Goal: Task Accomplishment & Management: Manage account settings

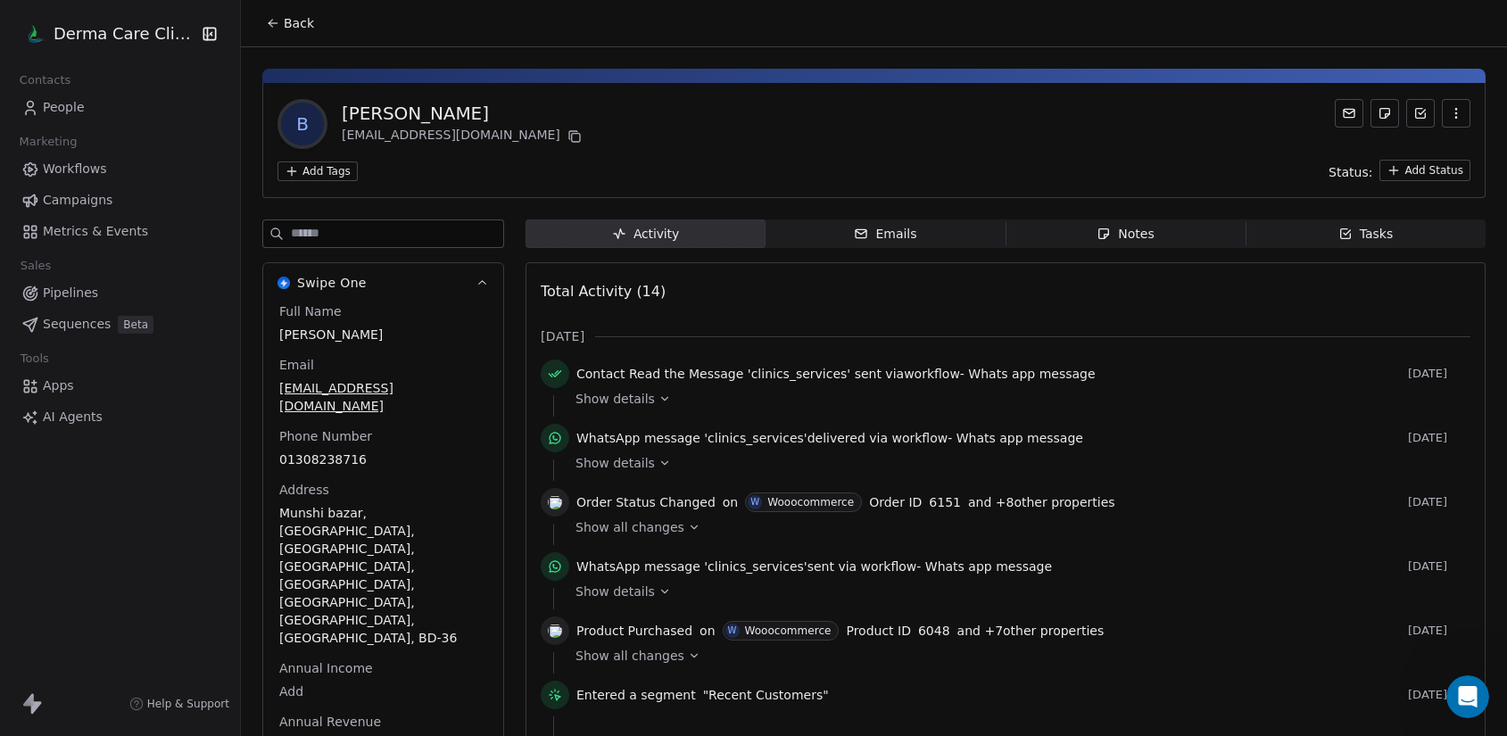
click at [636, 400] on span "Show details" at bounding box center [614, 399] width 79 height 18
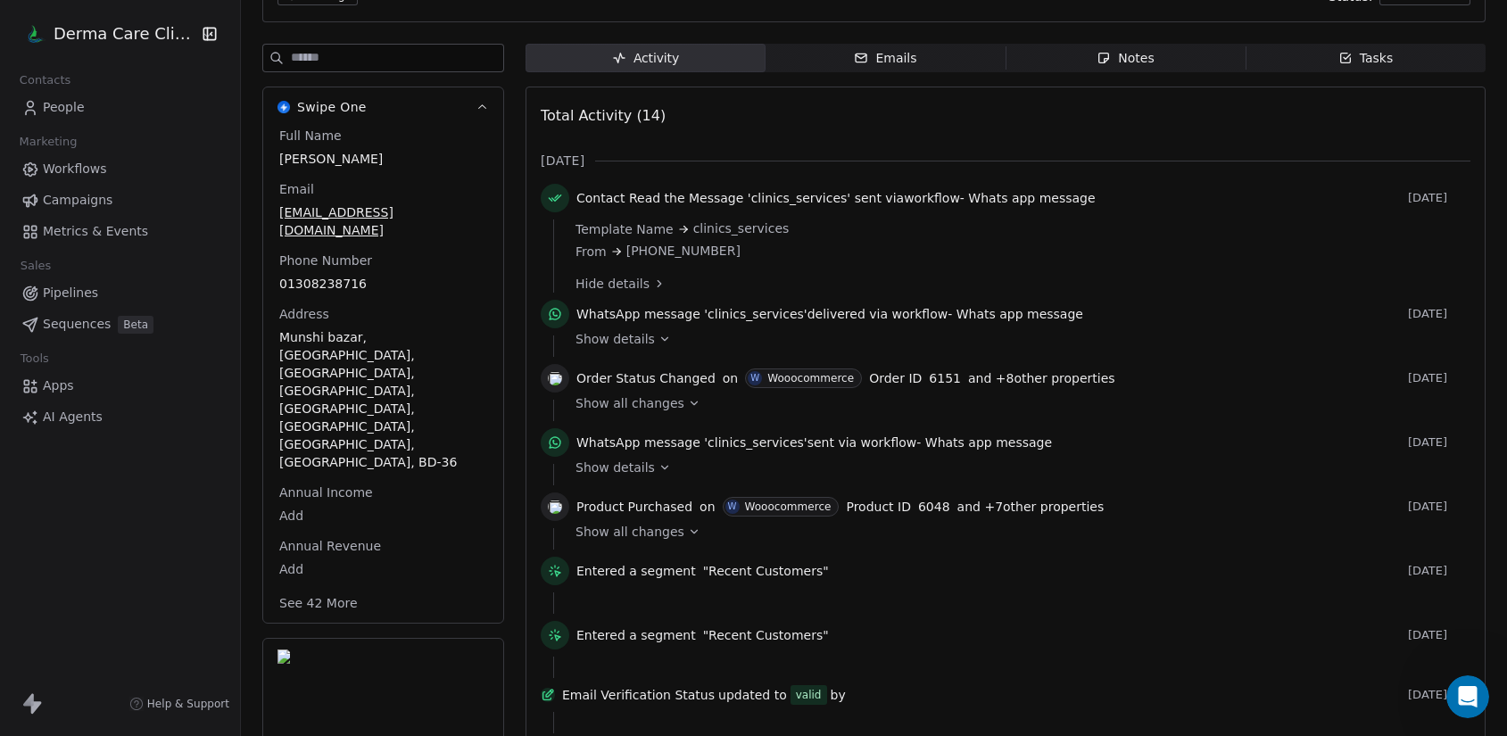
scroll to position [178, 0]
click at [688, 395] on icon at bounding box center [694, 401] width 12 height 12
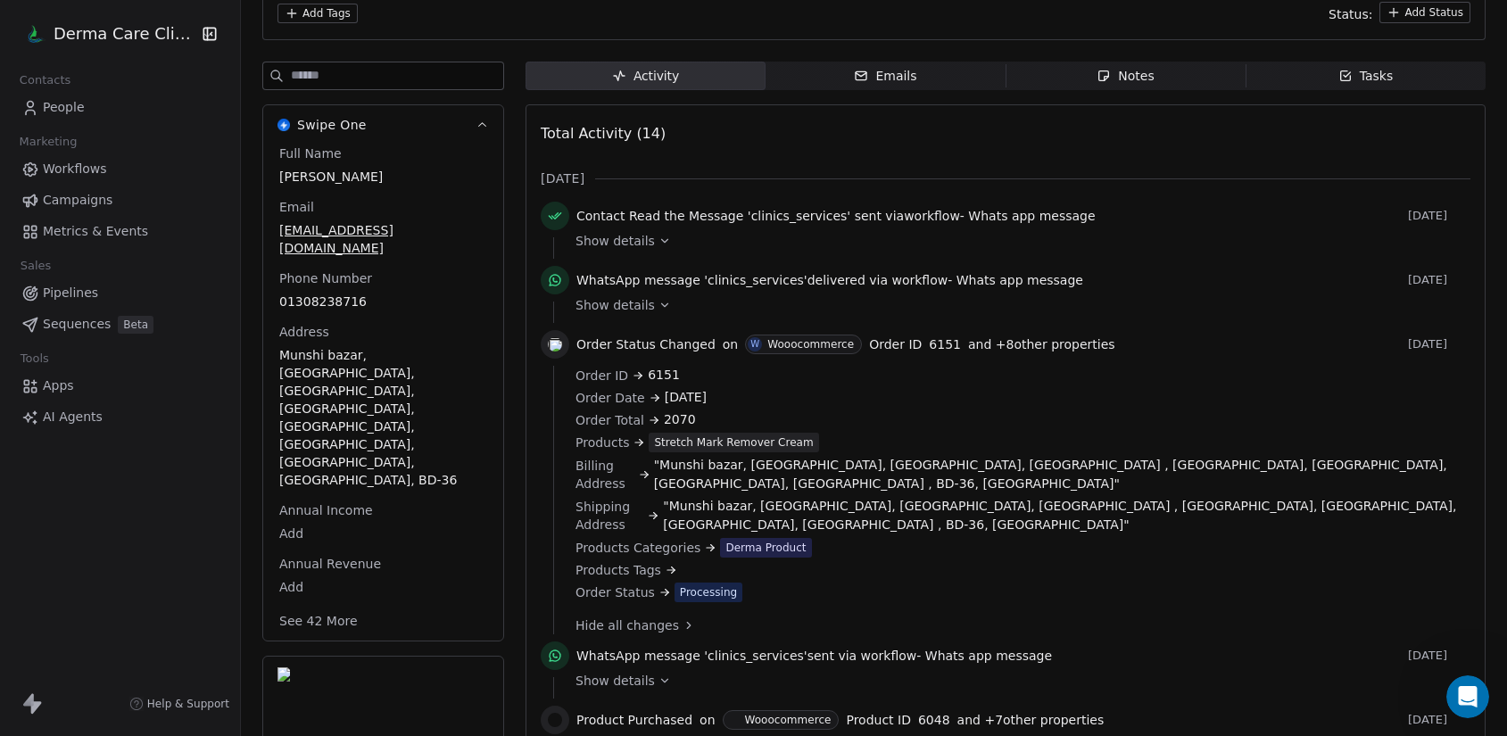
scroll to position [0, 0]
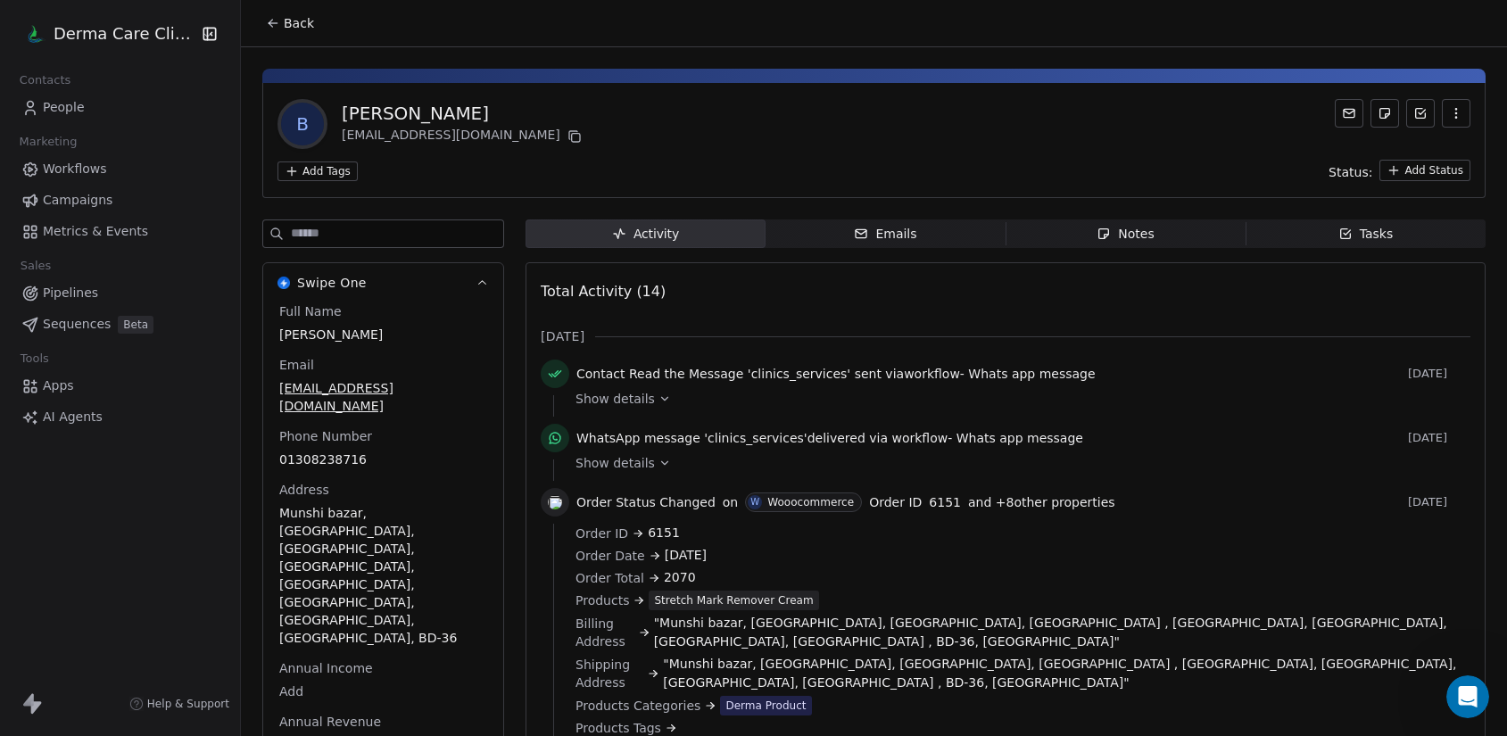
click at [501, 387] on div "Swipe One Full Name [PERSON_NAME] Email [EMAIL_ADDRESS][DOMAIN_NAME] Phone Numb…" at bounding box center [383, 530] width 242 height 537
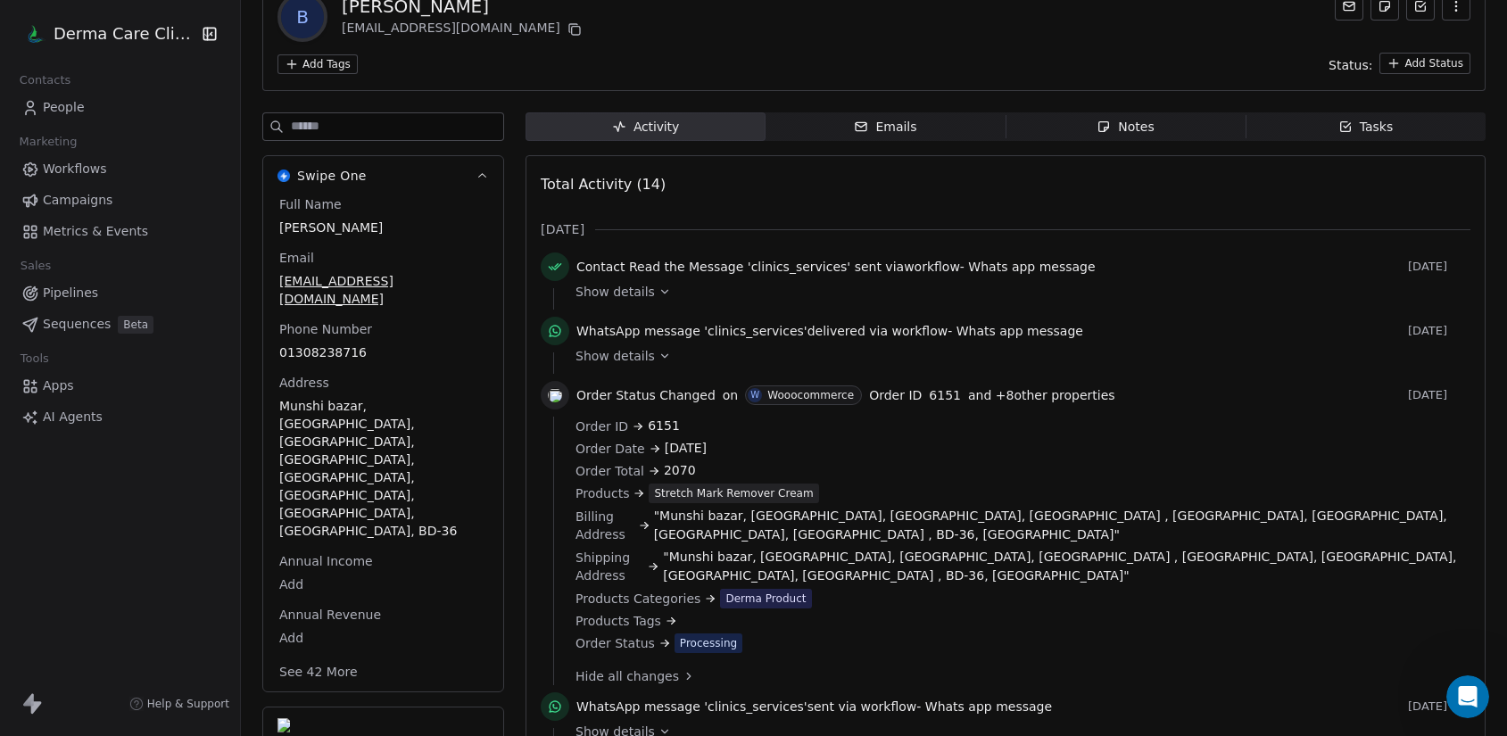
scroll to position [129, 0]
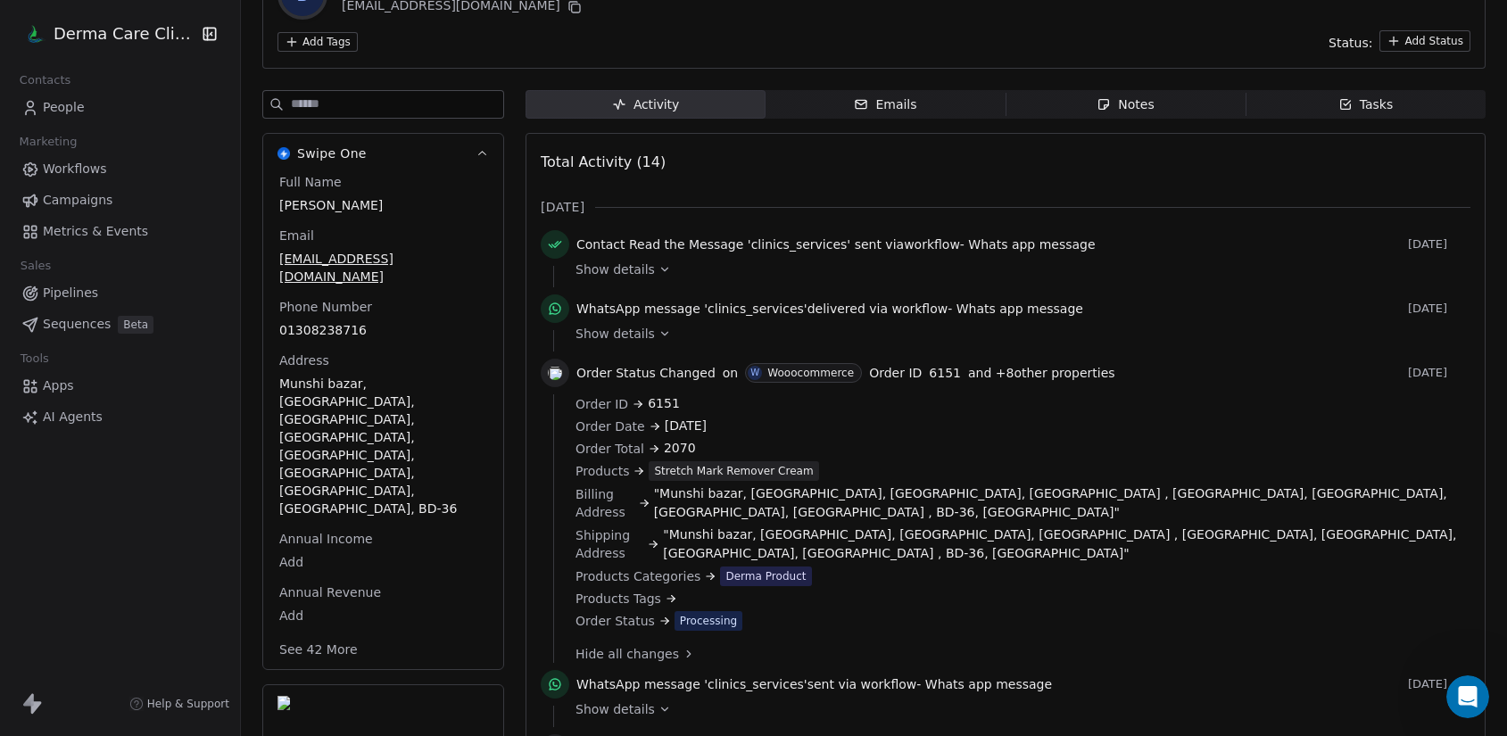
click at [64, 30] on html "Derma Care Clinic Contacts People Marketing Workflows Campaigns Metrics & Event…" at bounding box center [753, 368] width 1507 height 736
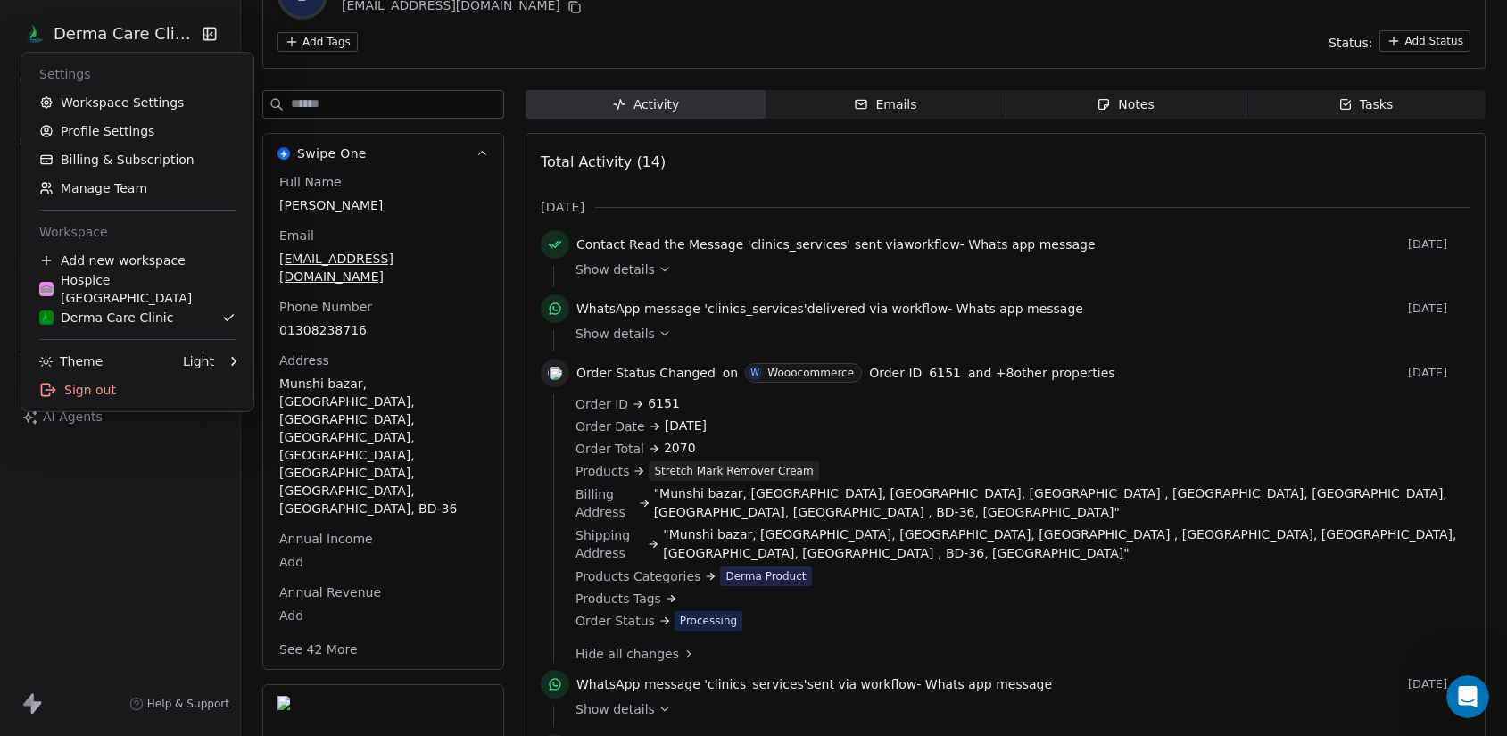
click at [614, 665] on html "Derma Care Clinic Contacts People Marketing Workflows Campaigns Metrics & Event…" at bounding box center [753, 368] width 1507 height 736
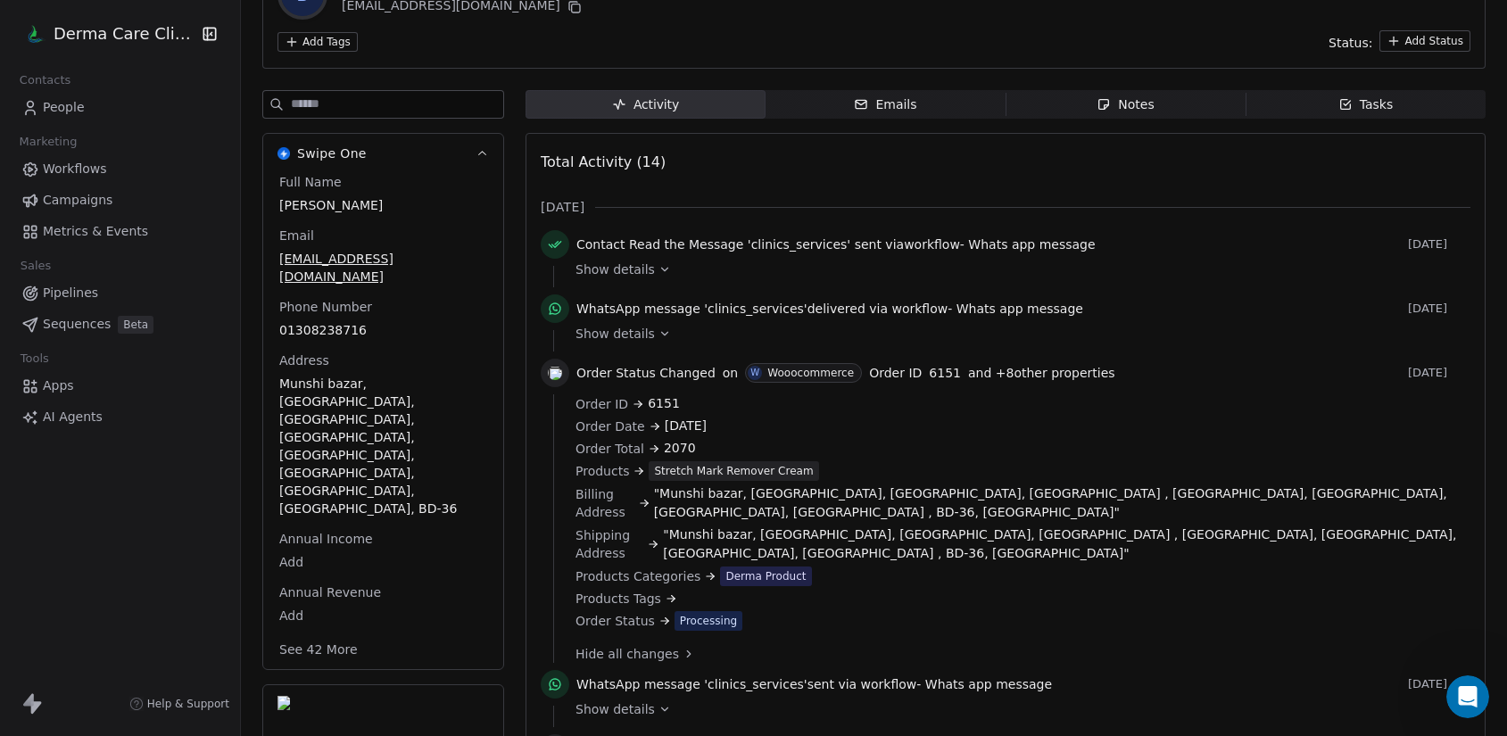
click at [615, 700] on span "Show details" at bounding box center [614, 709] width 79 height 18
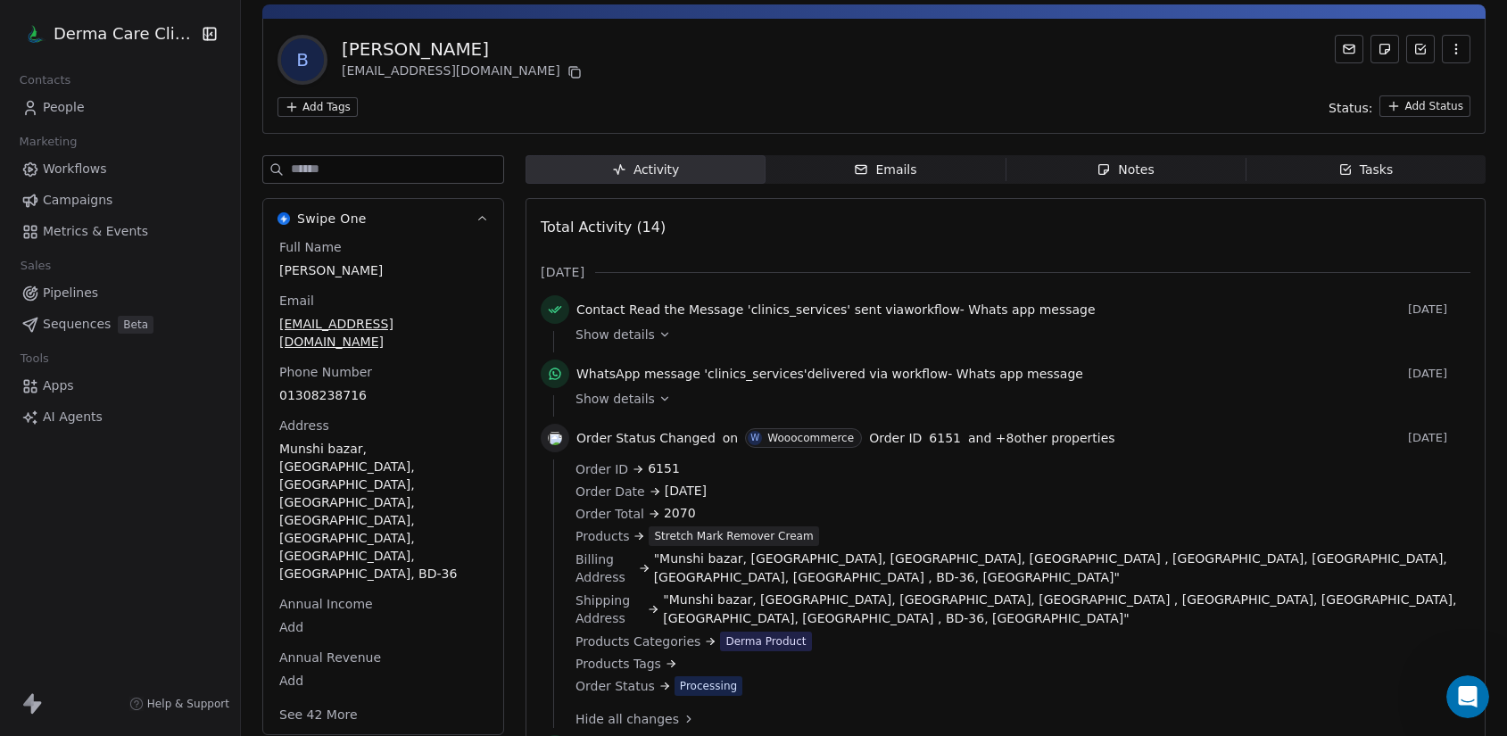
scroll to position [0, 0]
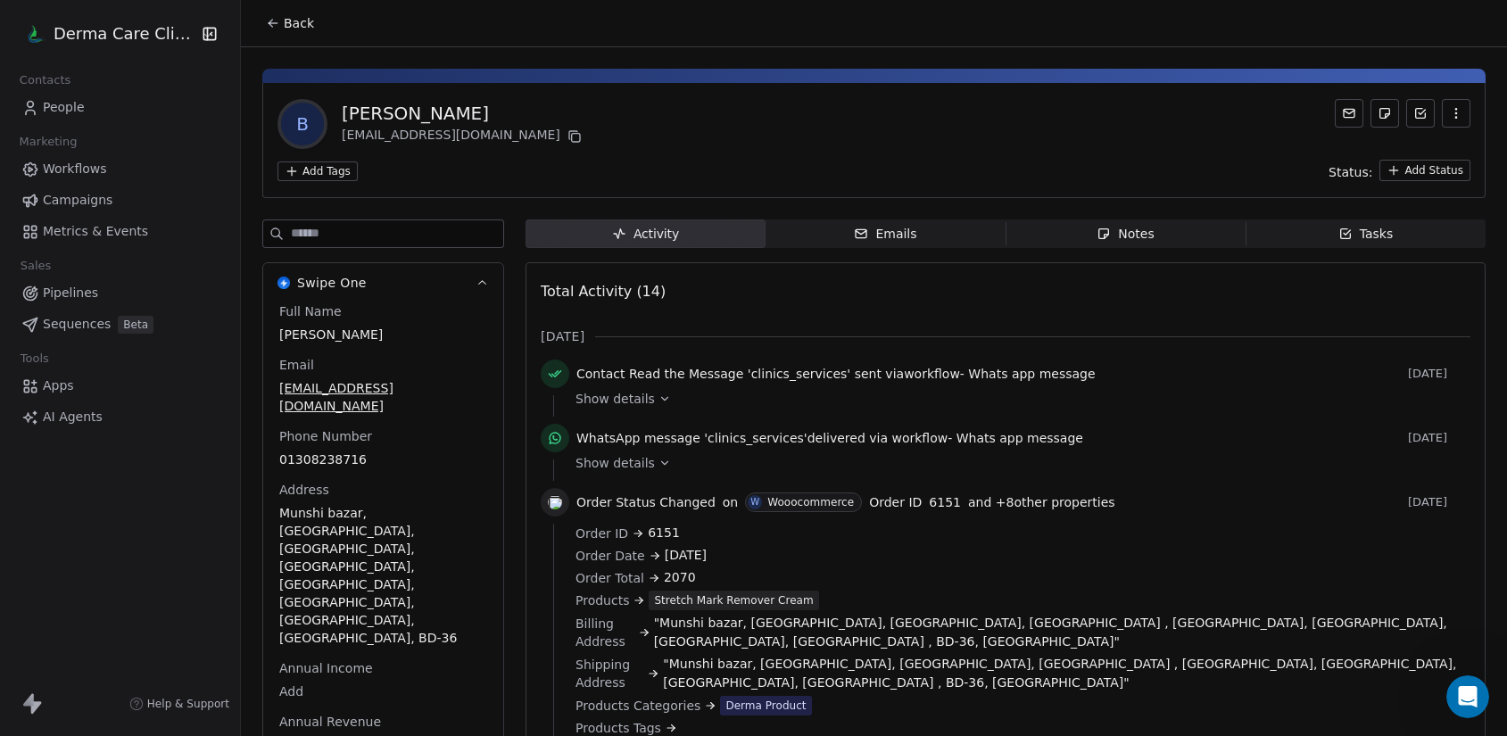
click at [71, 379] on span "Apps" at bounding box center [58, 385] width 31 height 19
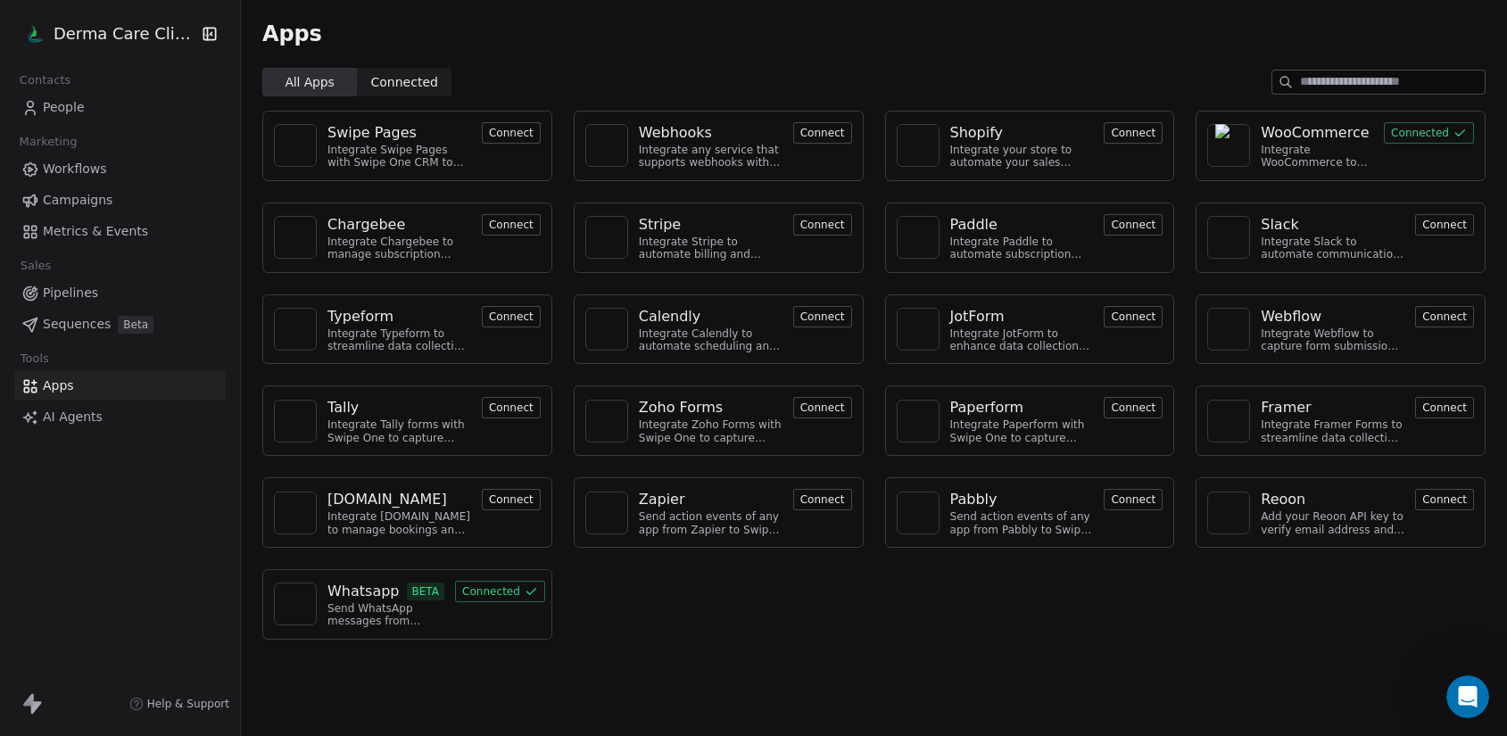
click at [368, 599] on div "Whatsapp" at bounding box center [363, 591] width 72 height 21
click at [375, 593] on div "Whatsapp" at bounding box center [363, 591] width 72 height 21
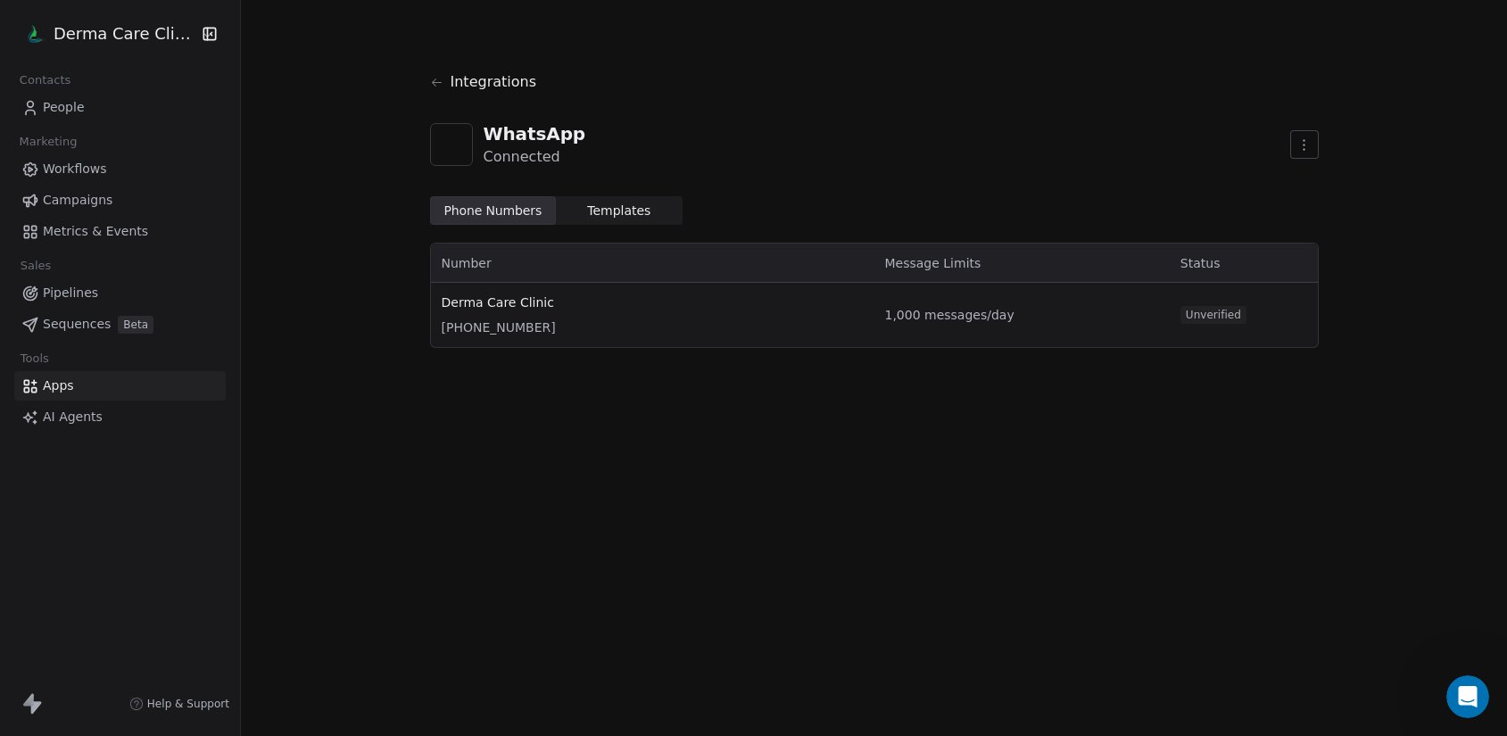
click at [620, 217] on span "Templates" at bounding box center [618, 211] width 63 height 19
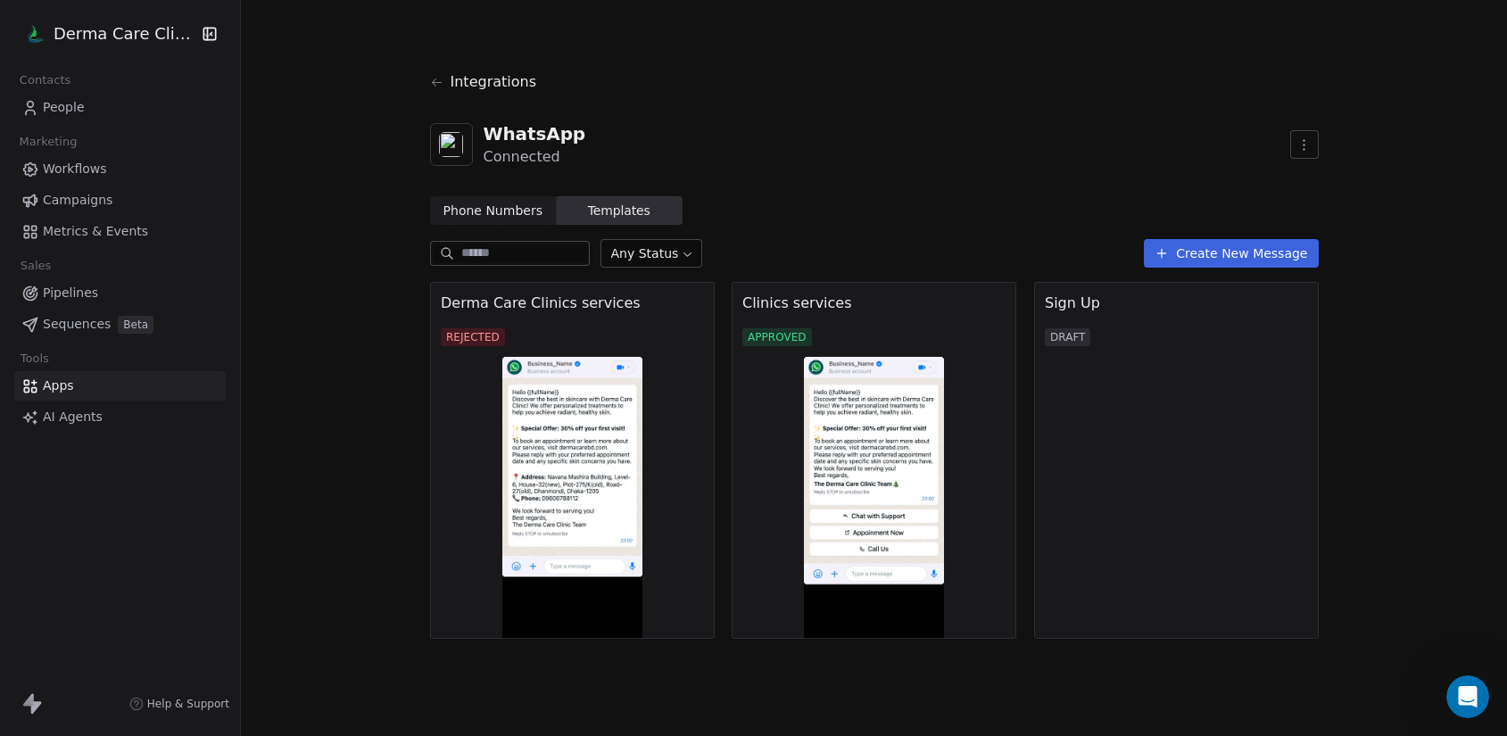
click at [868, 467] on img at bounding box center [874, 498] width 285 height 282
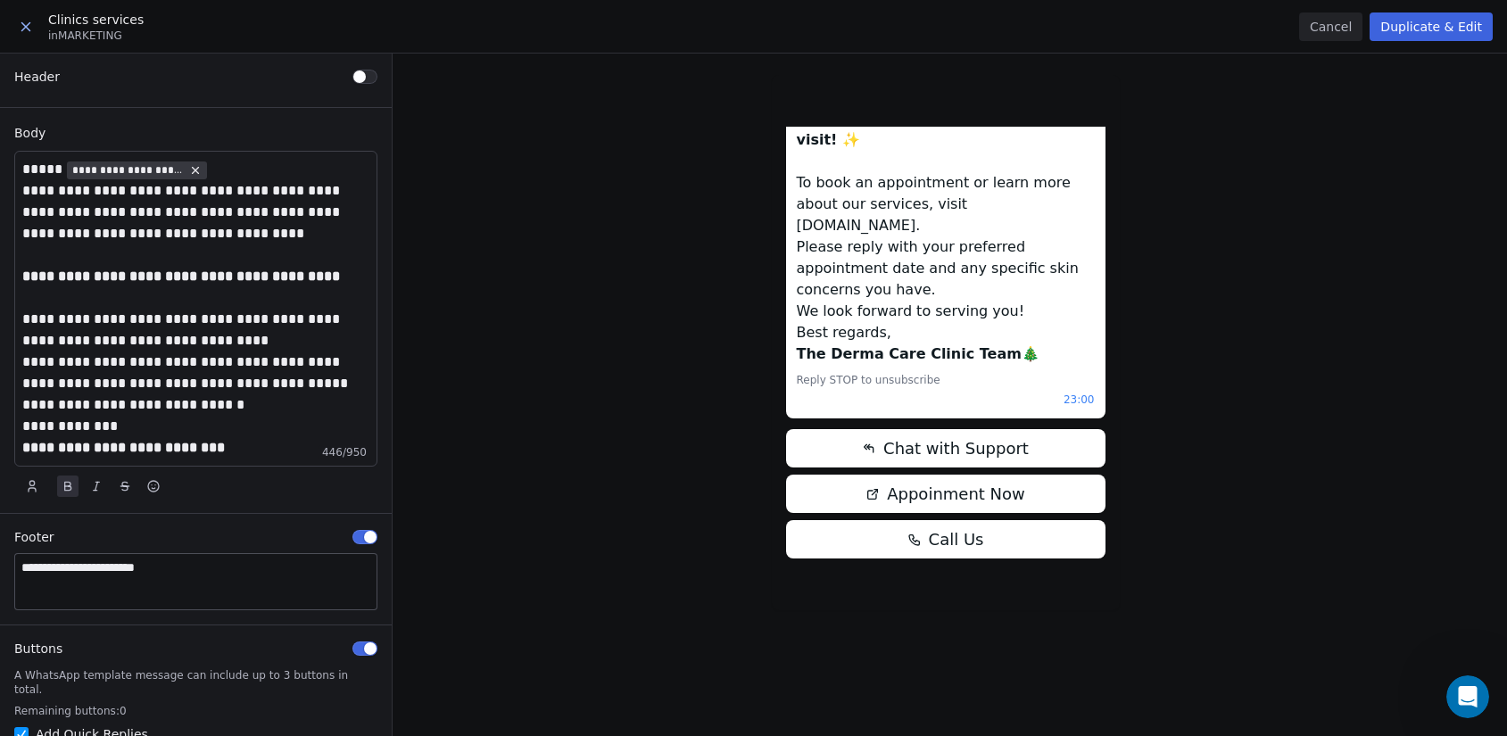
click at [14, 11] on button at bounding box center [25, 27] width 37 height 32
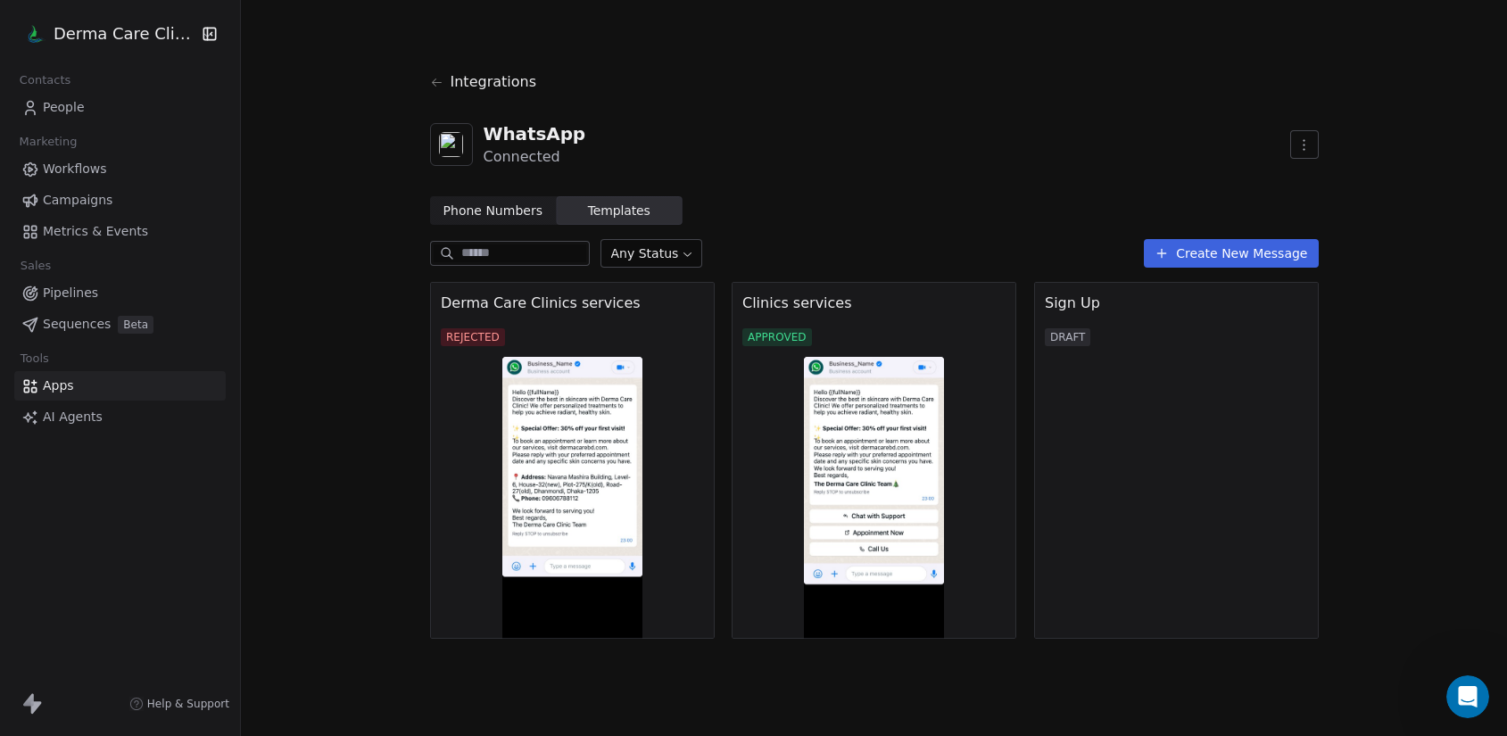
click at [860, 452] on img at bounding box center [874, 498] width 285 height 282
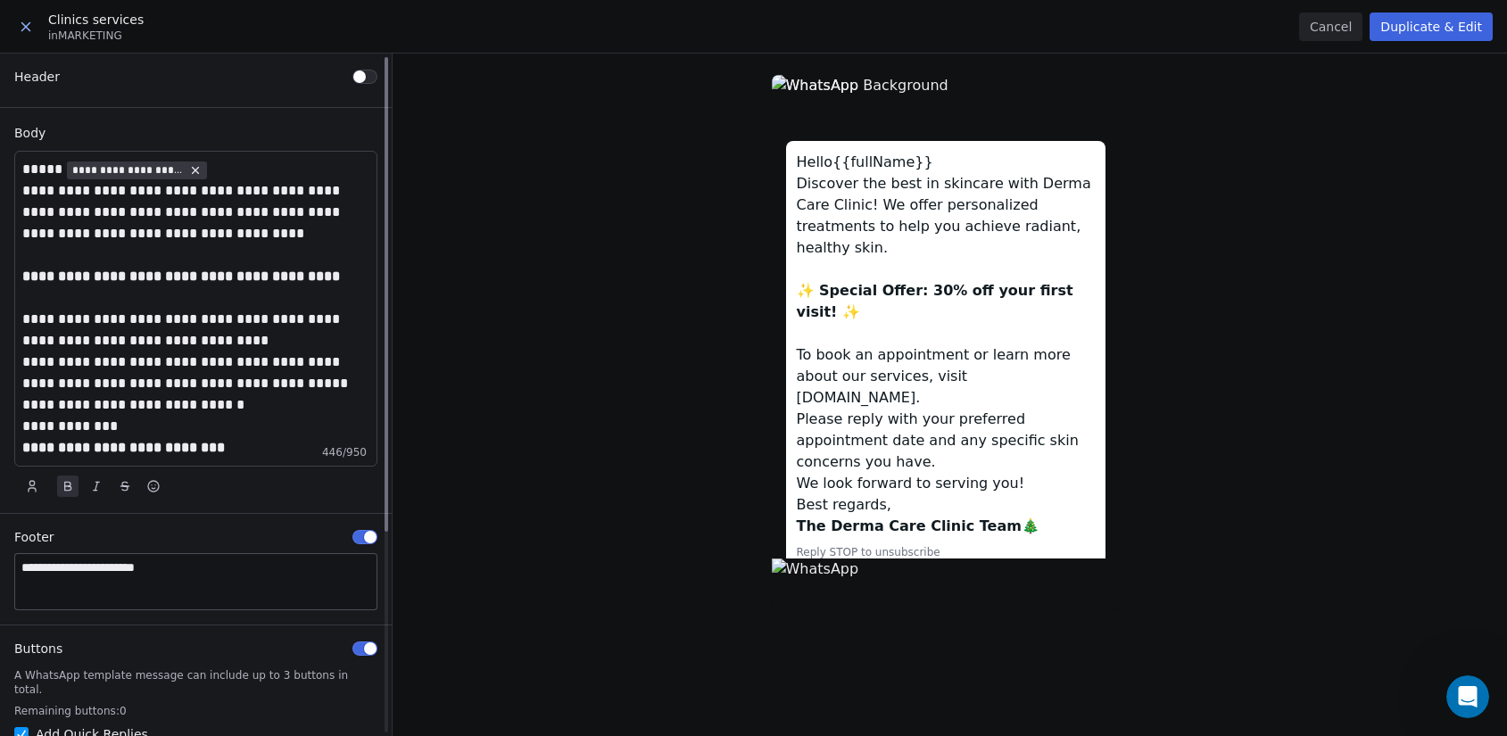
click at [226, 318] on div at bounding box center [196, 547] width 392 height 986
click at [492, 426] on div "Hello {{fullName}} Discover the best in skincare with Derma Care Clinic! We off…" at bounding box center [950, 395] width 1114 height 682
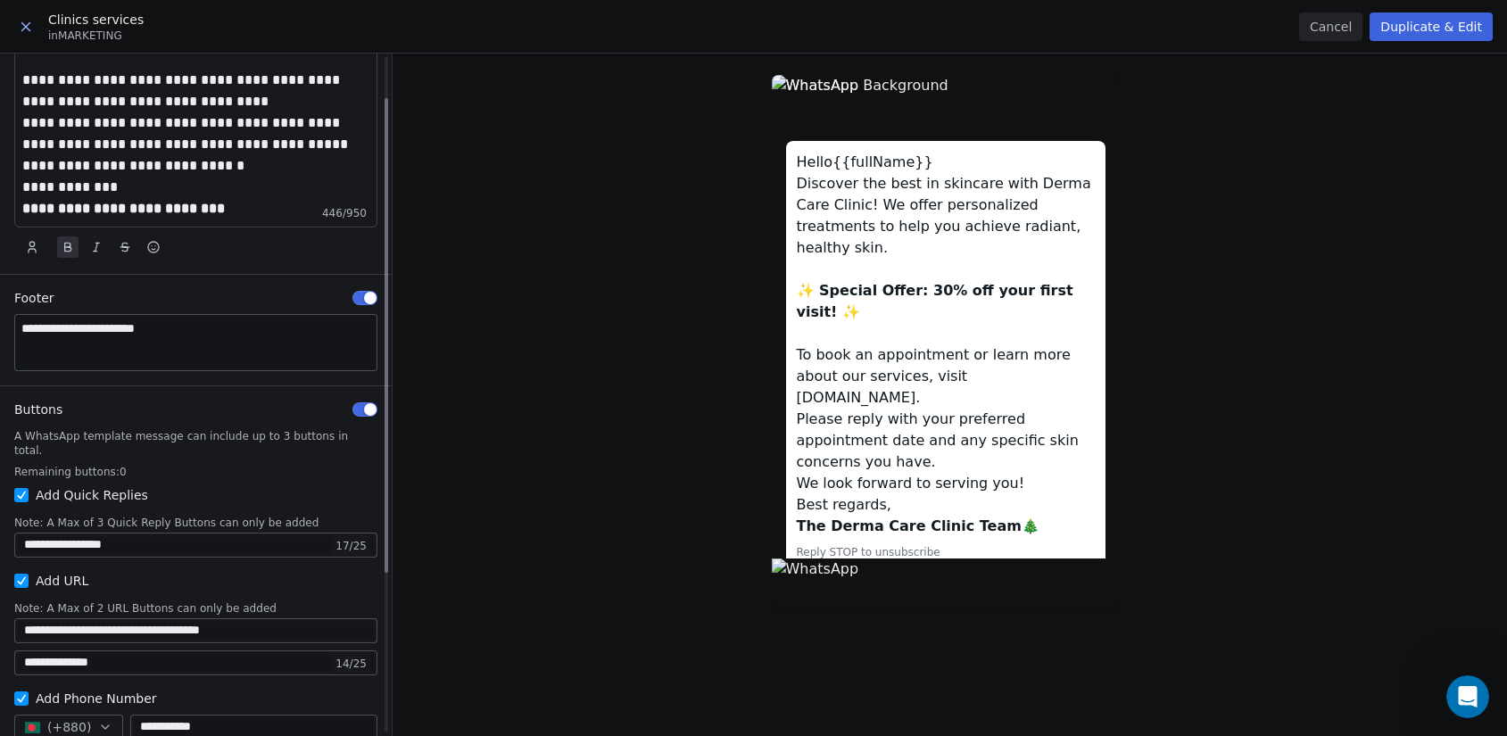
scroll to position [289, 0]
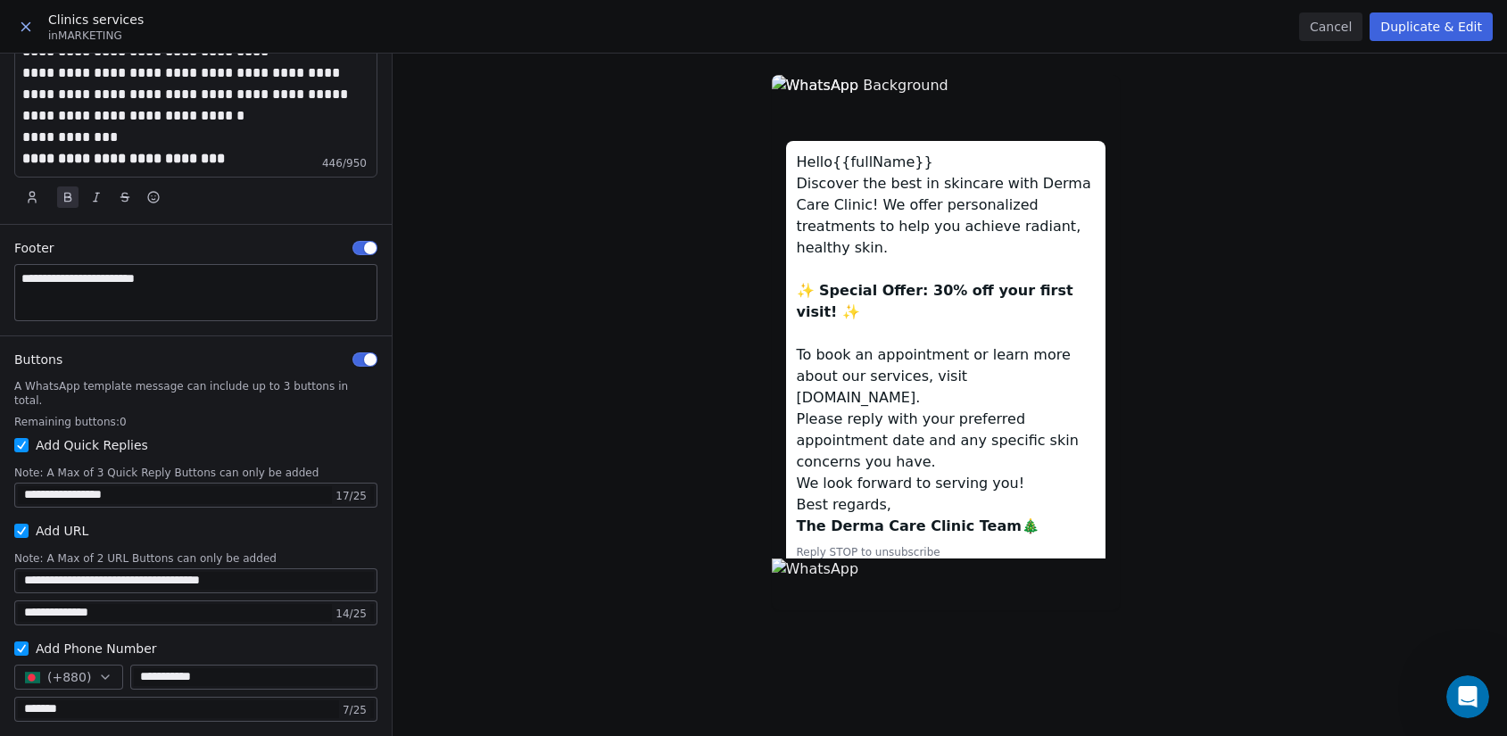
click at [30, 28] on icon at bounding box center [26, 27] width 16 height 16
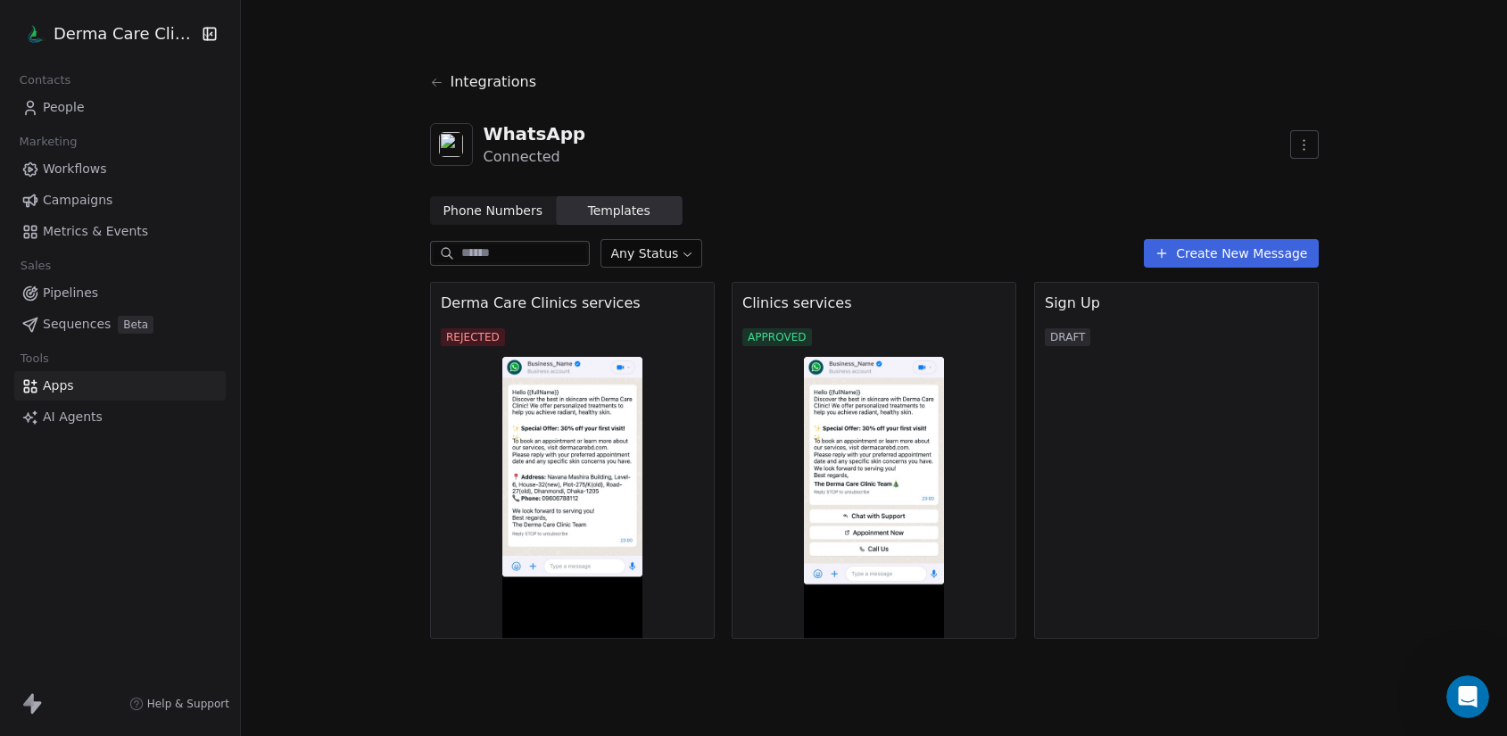
click at [584, 470] on img at bounding box center [572, 498] width 285 height 282
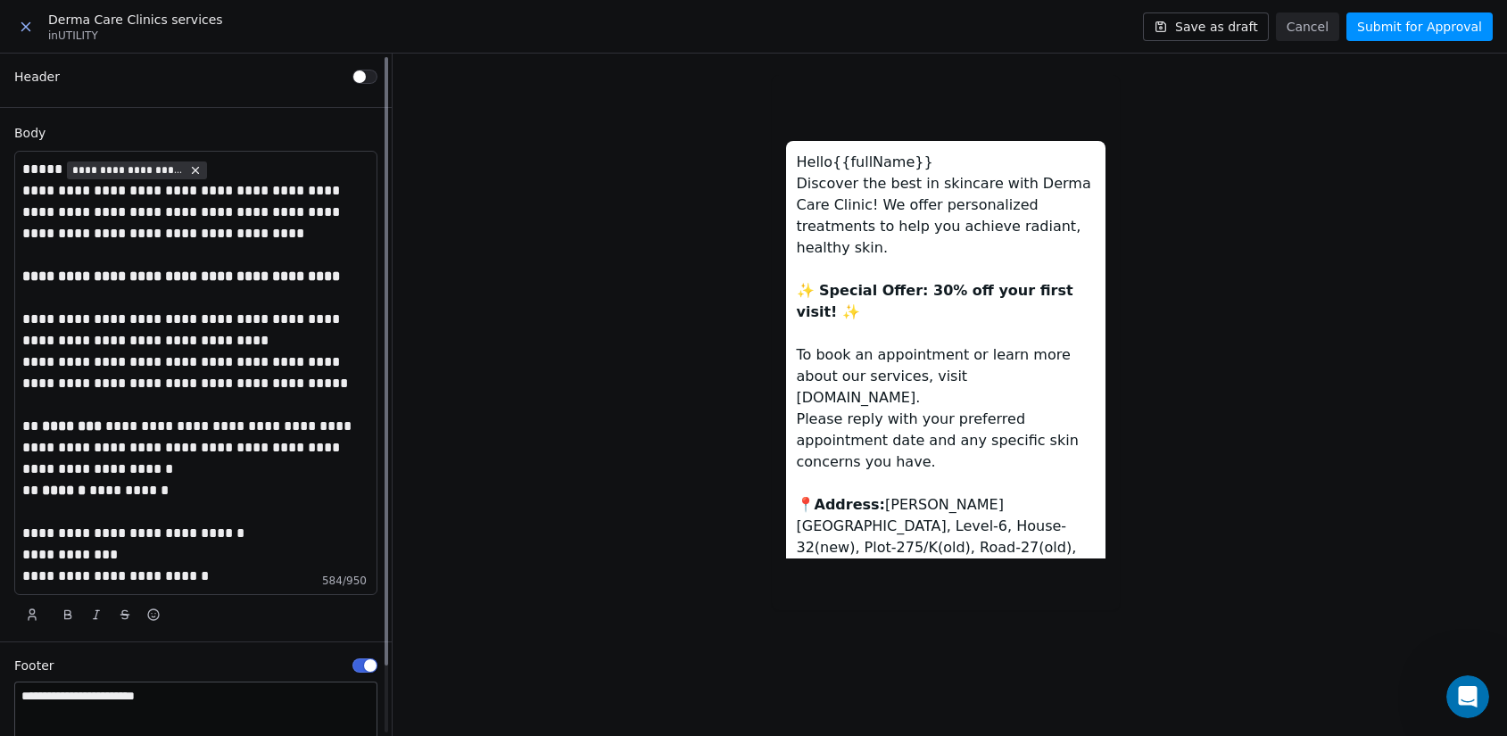
scroll to position [75, 0]
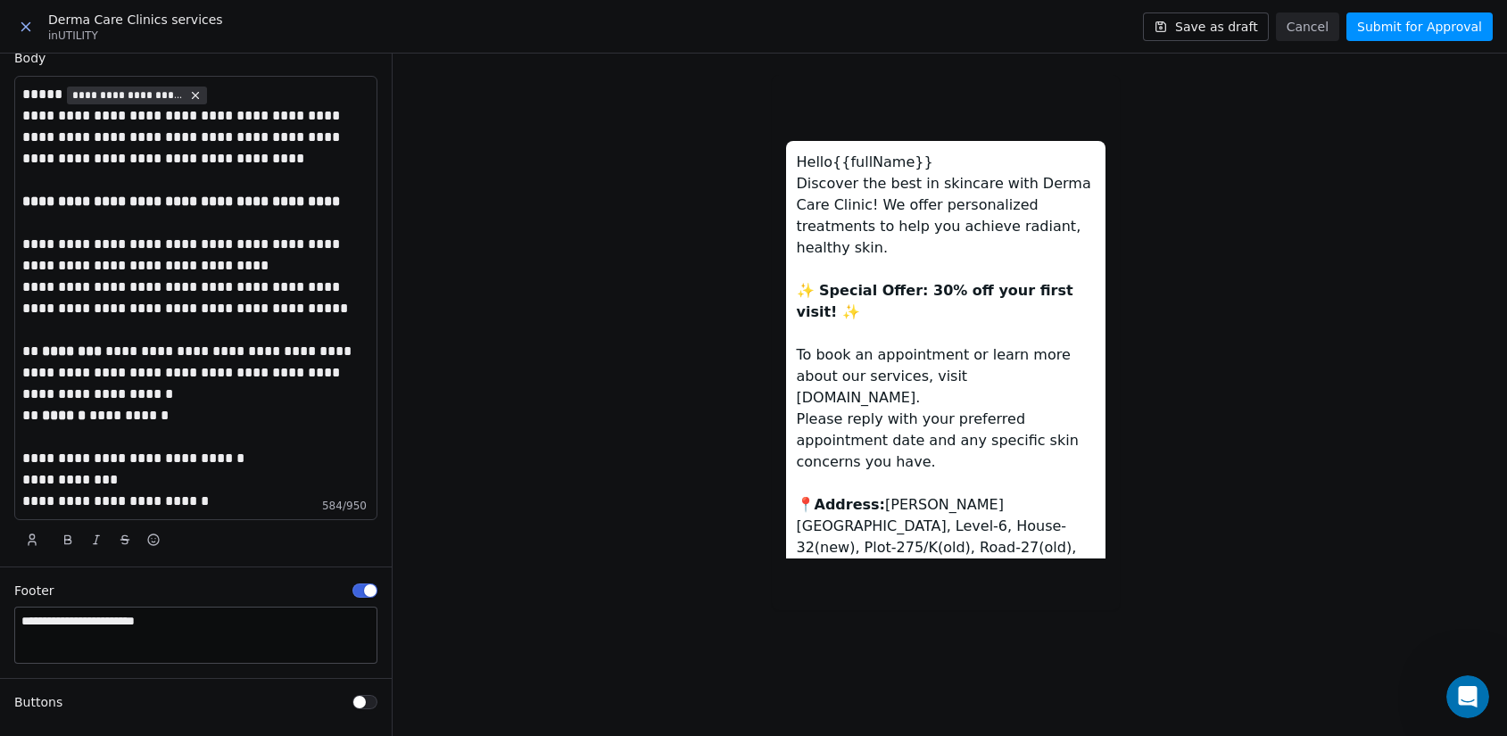
click at [23, 27] on icon at bounding box center [26, 27] width 16 height 16
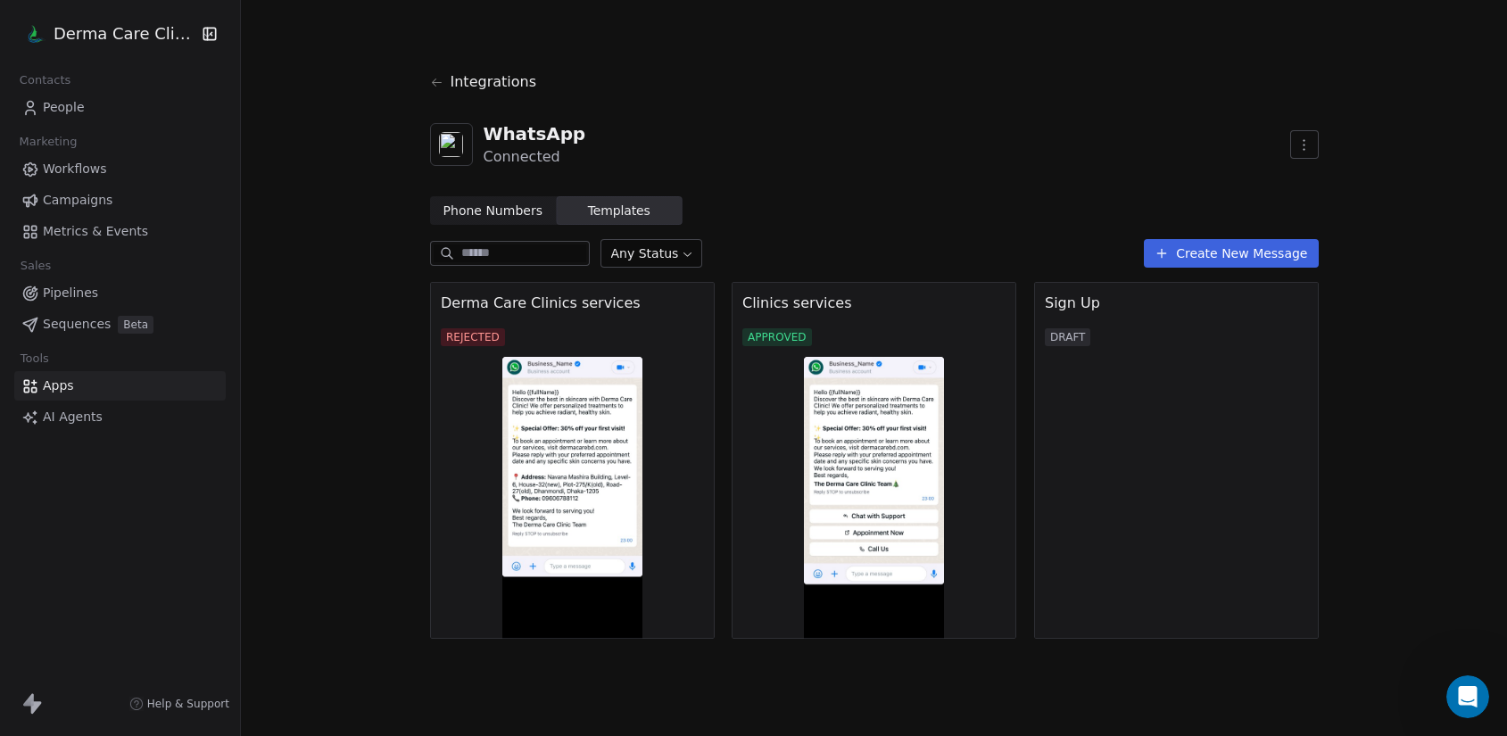
click at [941, 149] on div "WhatsApp Connected" at bounding box center [874, 144] width 889 height 75
click at [91, 30] on html "Derma Care Clinic Contacts People Marketing Workflows Campaigns Metrics & Event…" at bounding box center [753, 368] width 1507 height 736
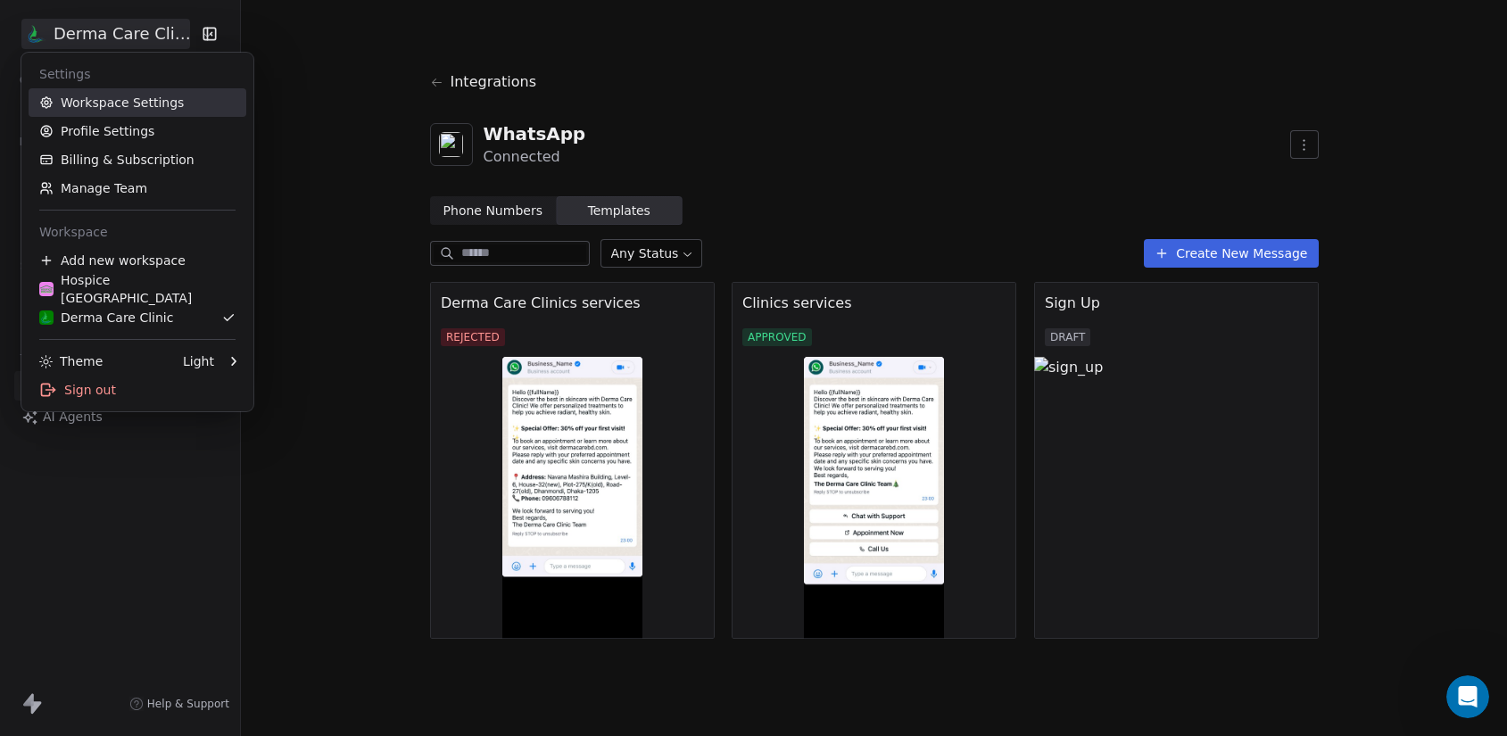
click at [104, 100] on link "Workspace Settings" at bounding box center [138, 102] width 218 height 29
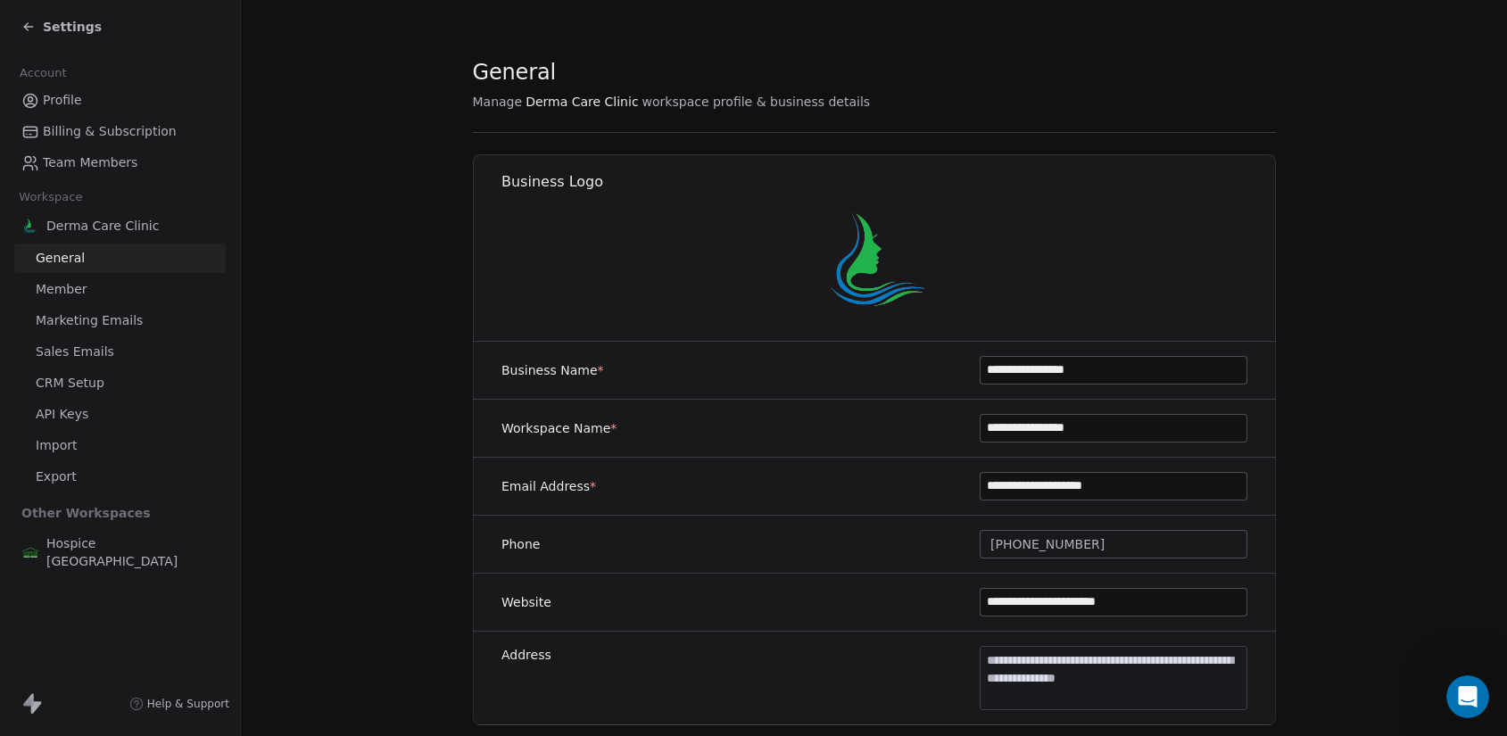
click at [72, 106] on span "Profile" at bounding box center [62, 100] width 39 height 19
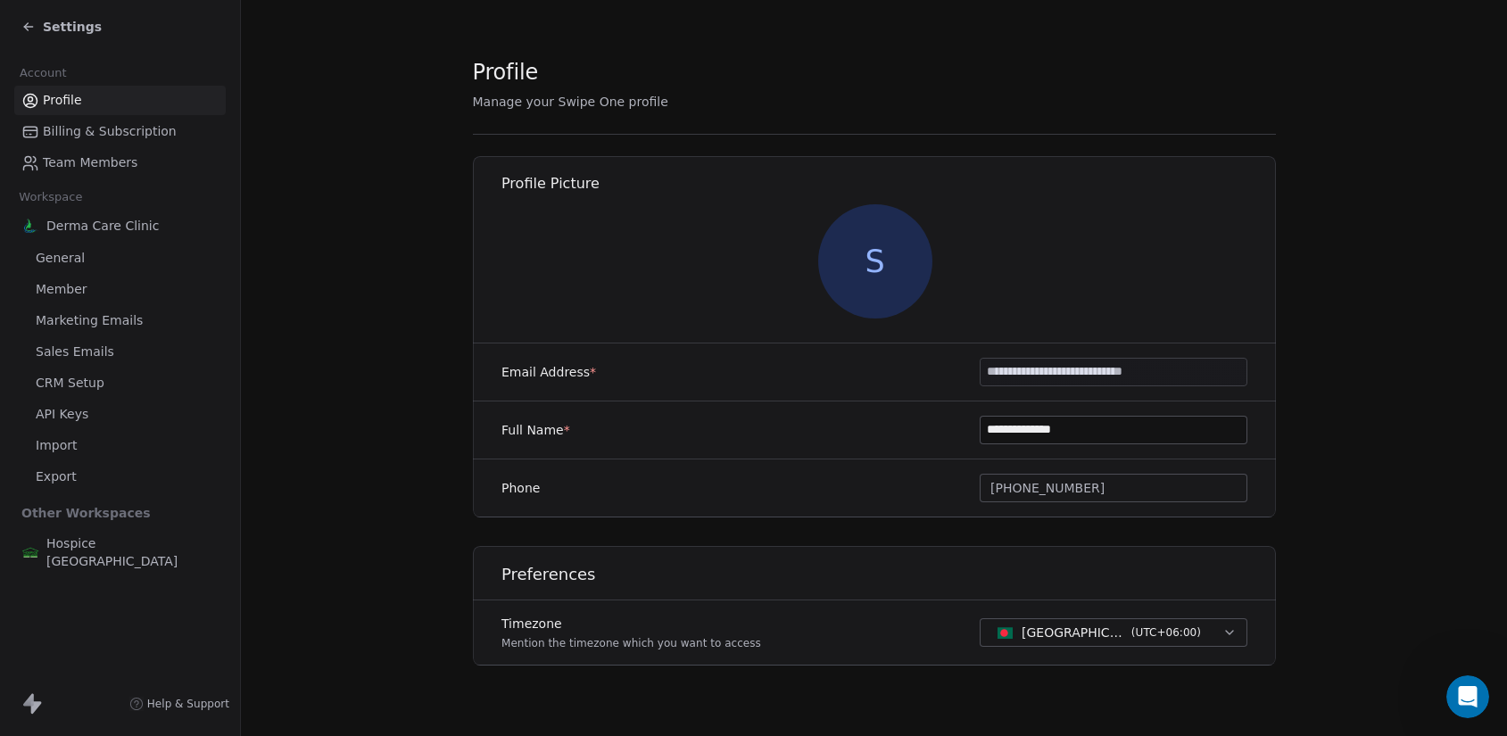
click at [94, 26] on div "Settings" at bounding box center [123, 26] width 204 height 25
click at [307, 261] on section "**********" at bounding box center [874, 375] width 1266 height 751
click at [123, 222] on span "Derma Care Clinic" at bounding box center [102, 226] width 112 height 18
click at [863, 267] on span "S" at bounding box center [874, 261] width 114 height 114
click at [1393, 153] on section "**********" at bounding box center [874, 375] width 1266 height 751
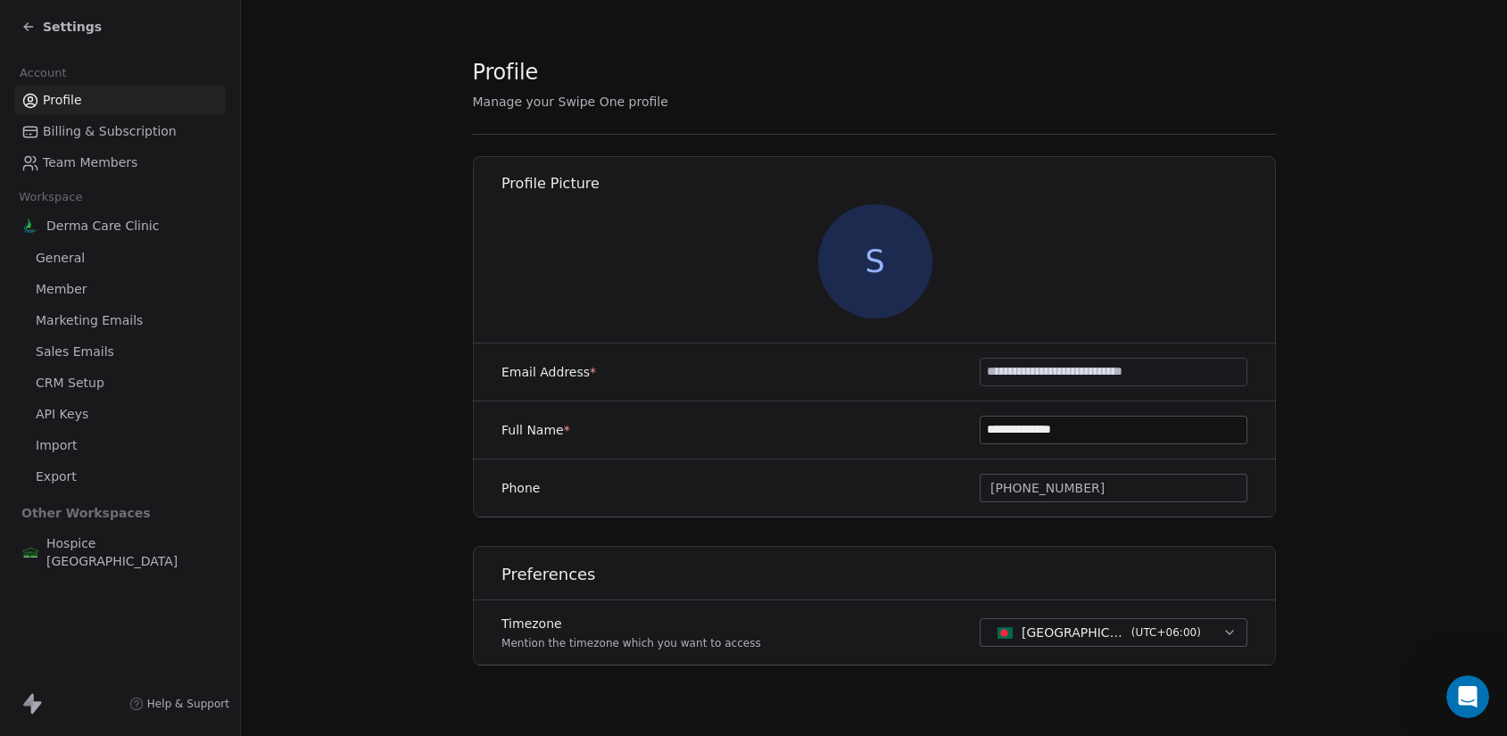
click at [29, 28] on icon at bounding box center [28, 27] width 14 height 14
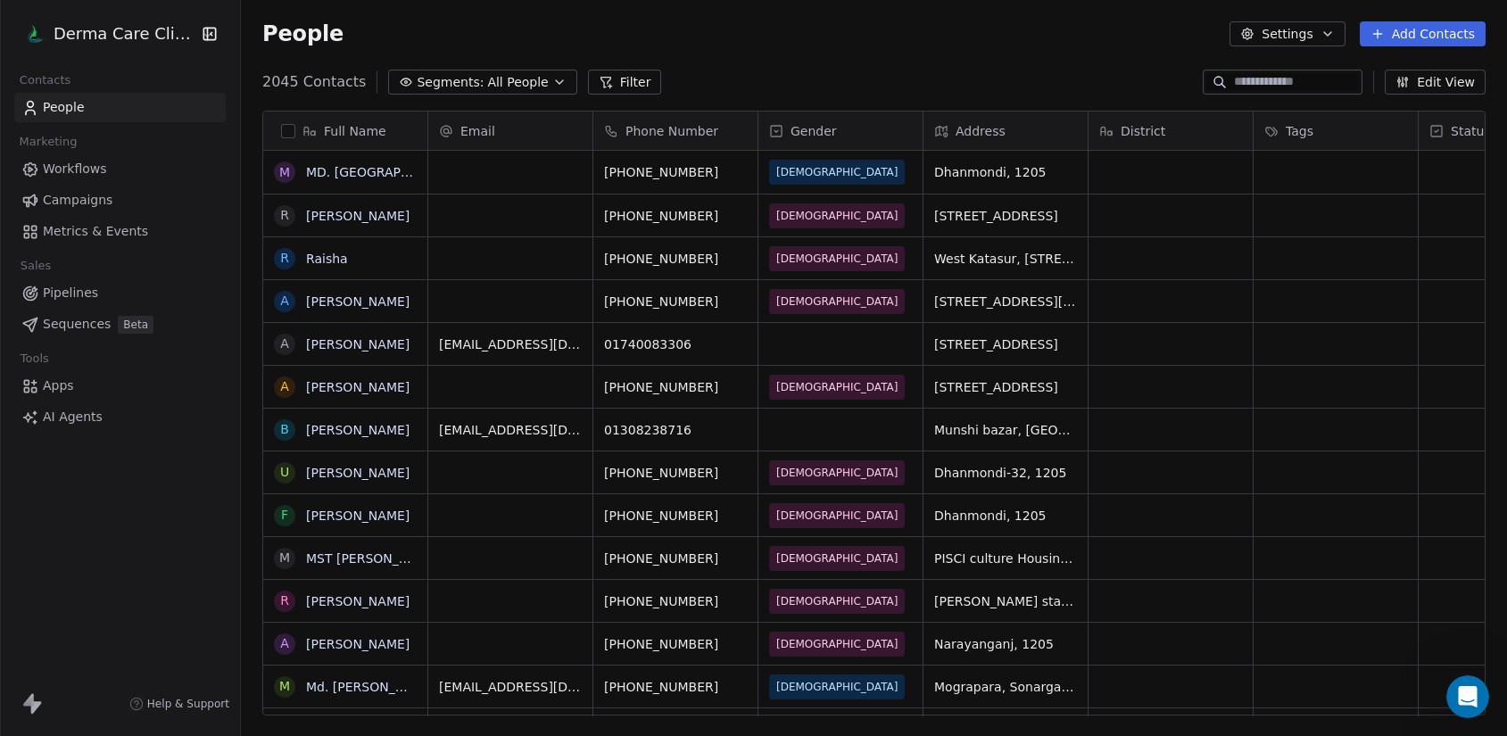
scroll to position [634, 1253]
